Goal: Information Seeking & Learning: Learn about a topic

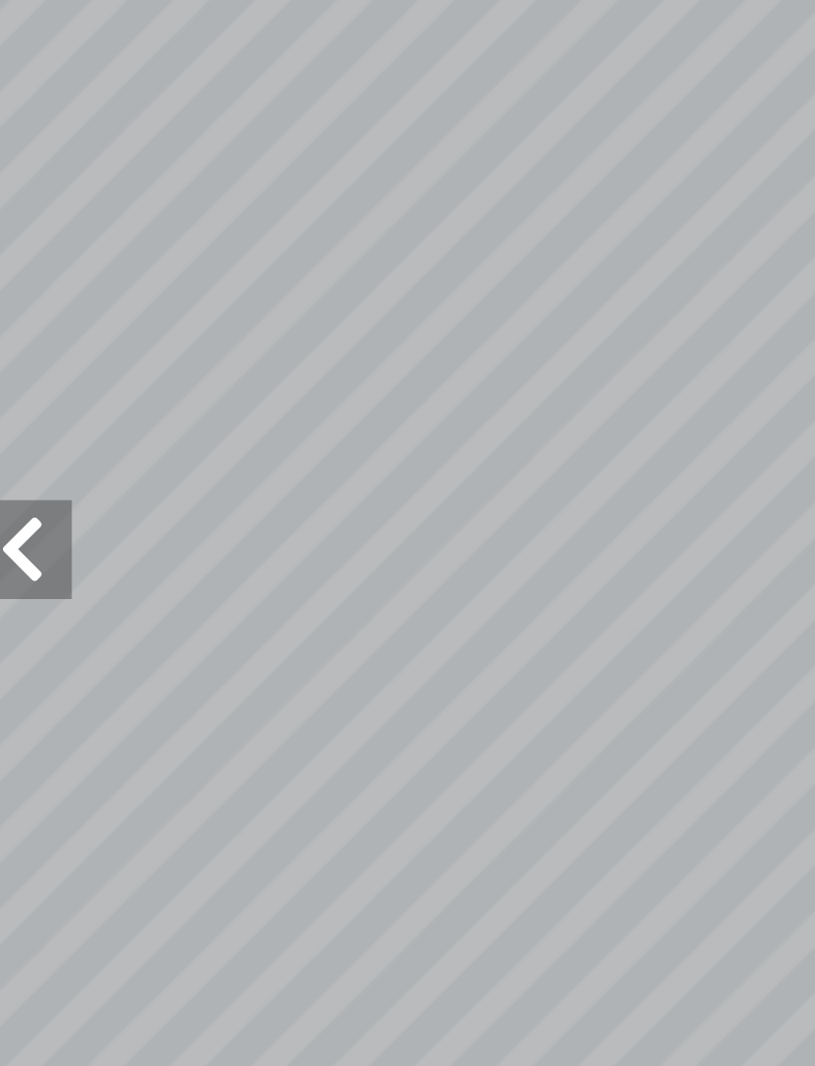
click at [10, 500] on span at bounding box center [20, 520] width 40 height 40
click at [15, 500] on span at bounding box center [20, 520] width 40 height 40
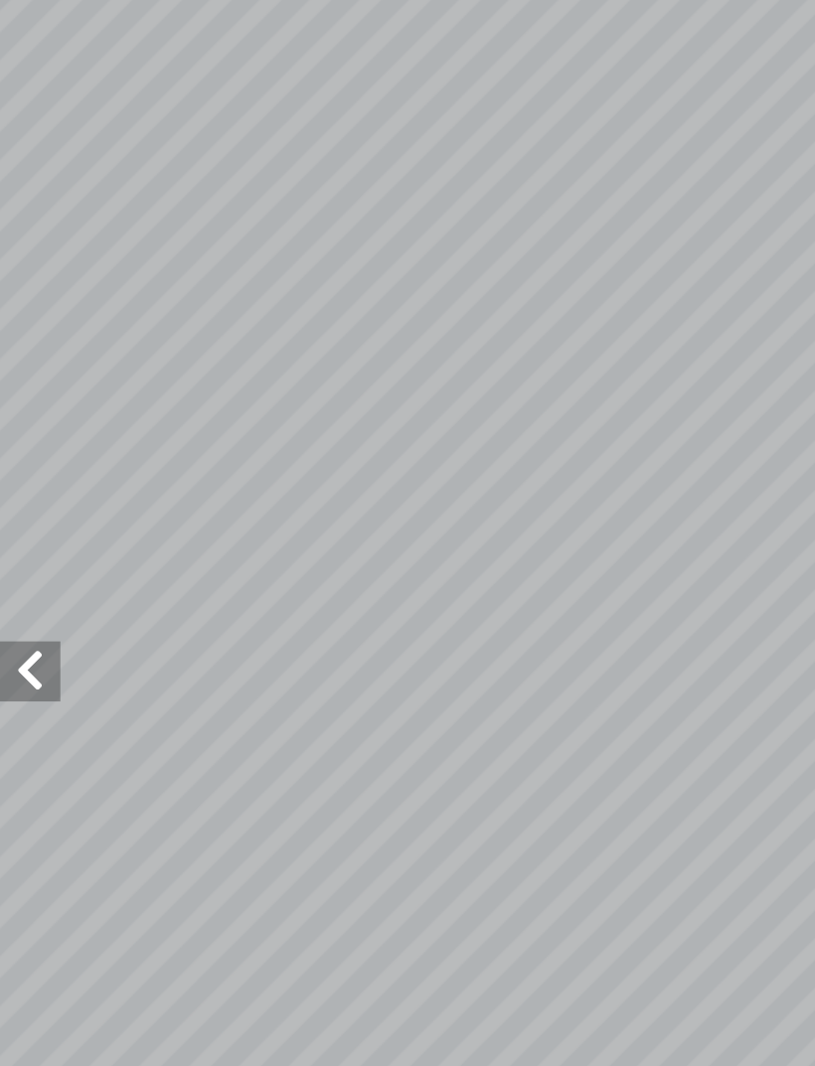
click at [18, 500] on span at bounding box center [20, 520] width 40 height 40
click at [775, 500] on span at bounding box center [795, 520] width 40 height 40
click at [24, 500] on span at bounding box center [20, 520] width 40 height 40
click at [9, 500] on span at bounding box center [20, 520] width 40 height 40
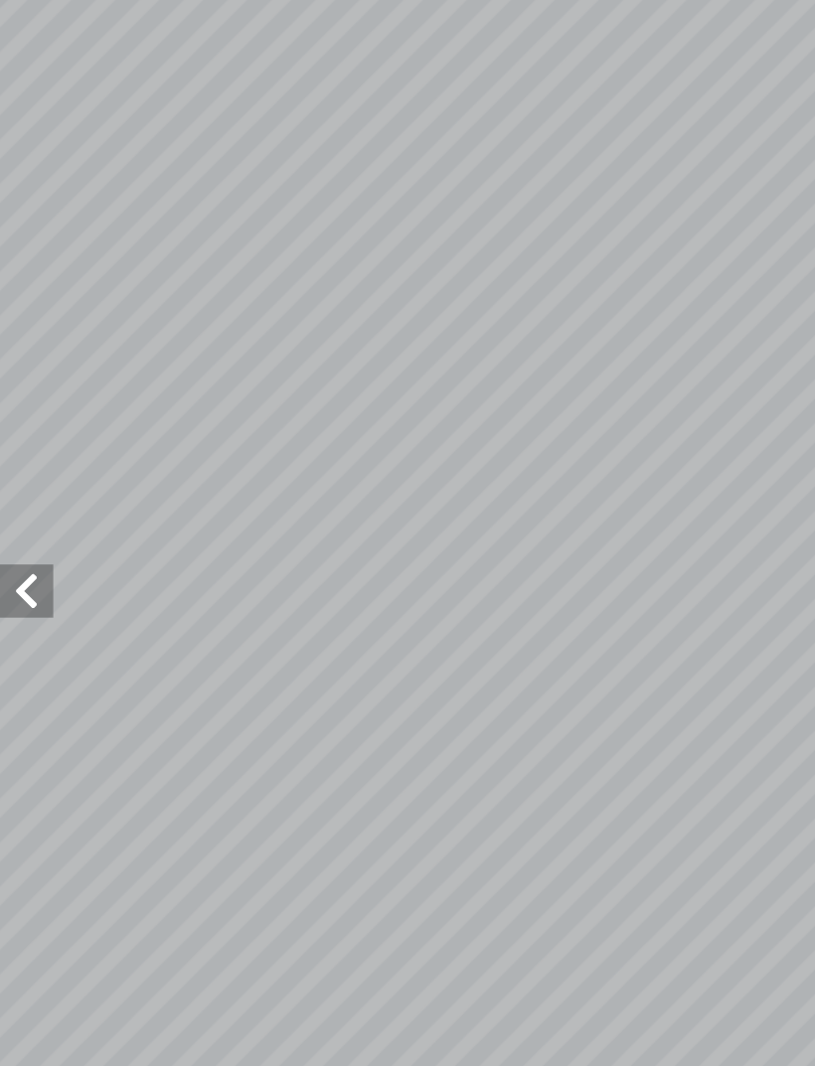
click at [17, 500] on span at bounding box center [20, 520] width 40 height 40
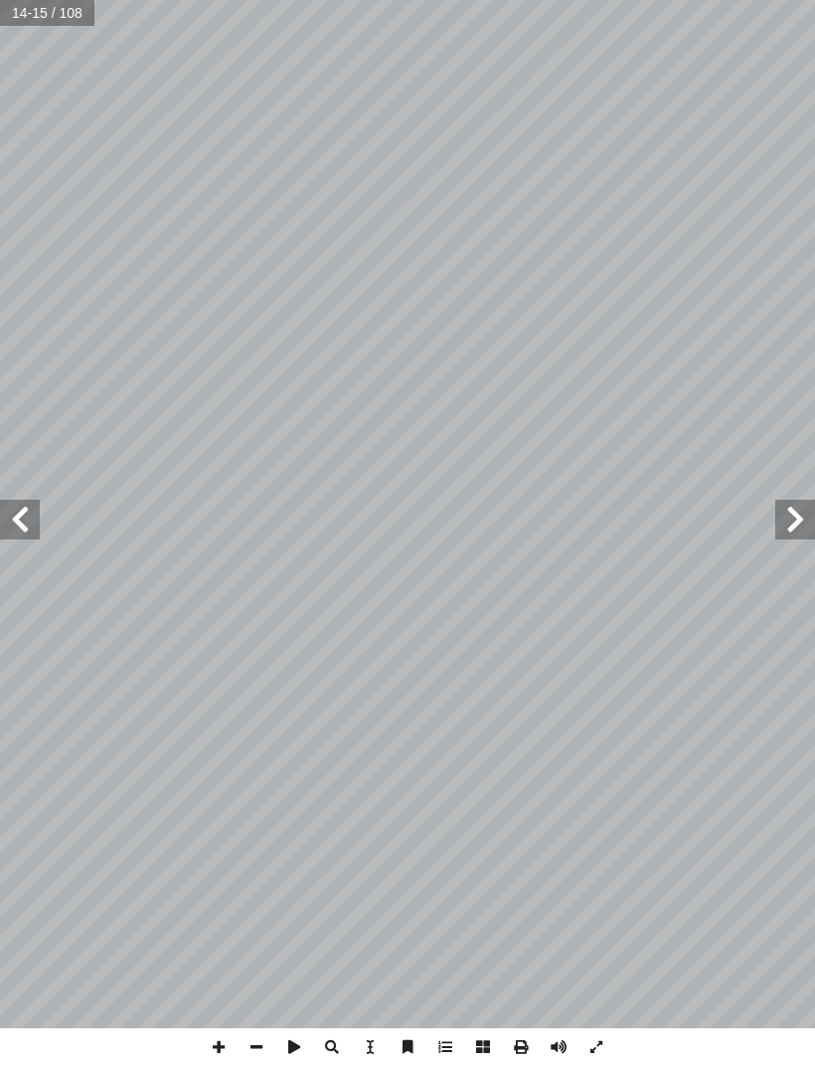
click at [33, 505] on span at bounding box center [20, 520] width 40 height 40
